Goal: Task Accomplishment & Management: Use online tool/utility

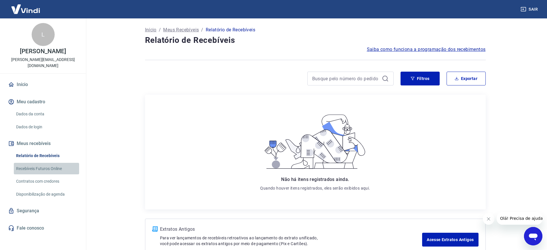
click at [56, 163] on link "Recebíveis Futuros Online" at bounding box center [46, 169] width 65 height 12
